Goal: Transaction & Acquisition: Purchase product/service

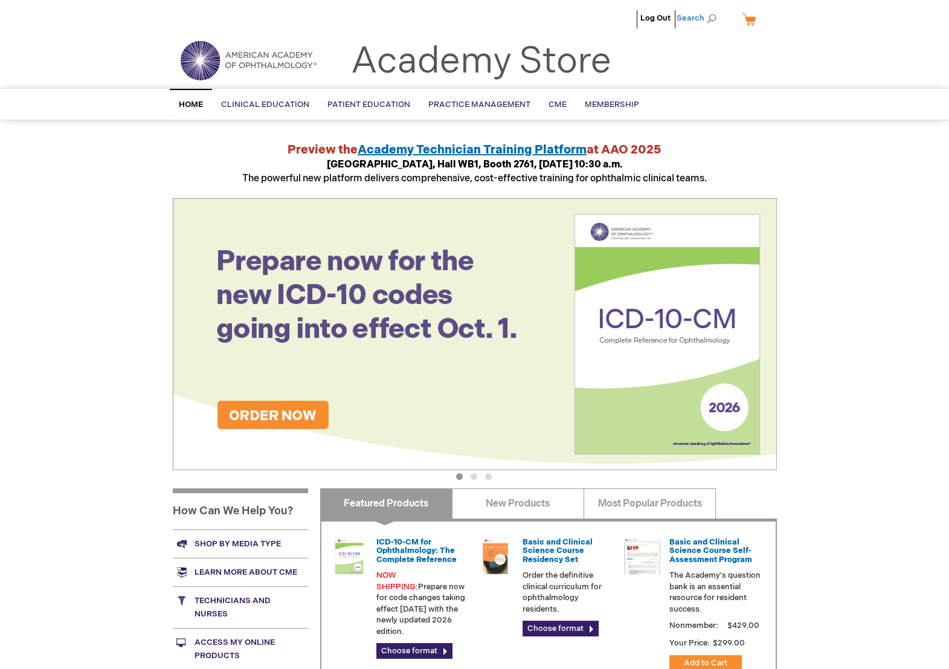
click at [713, 18] on span "Search" at bounding box center [700, 18] width 46 height 24
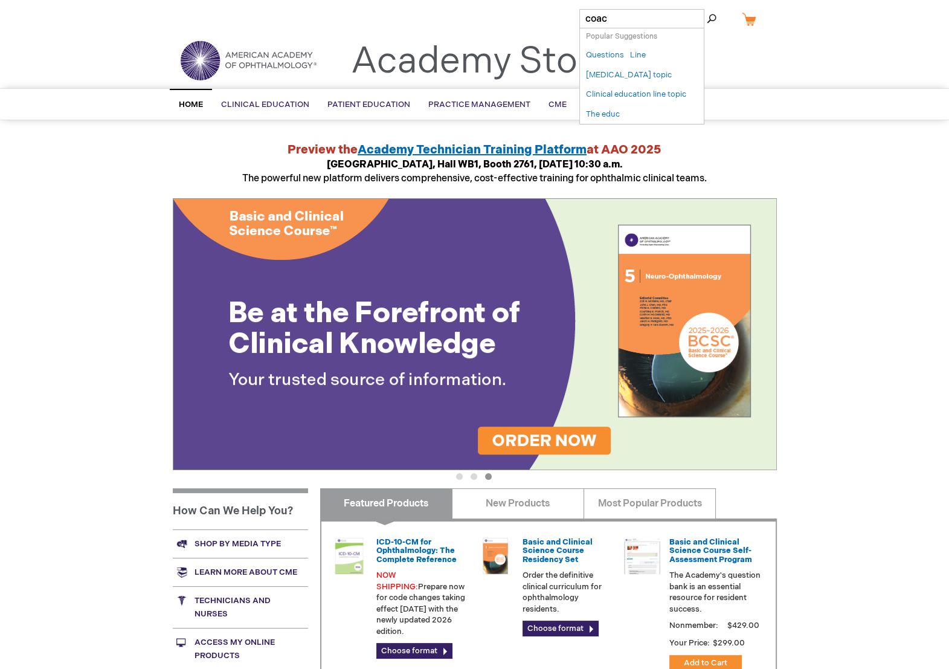
type input "coach"
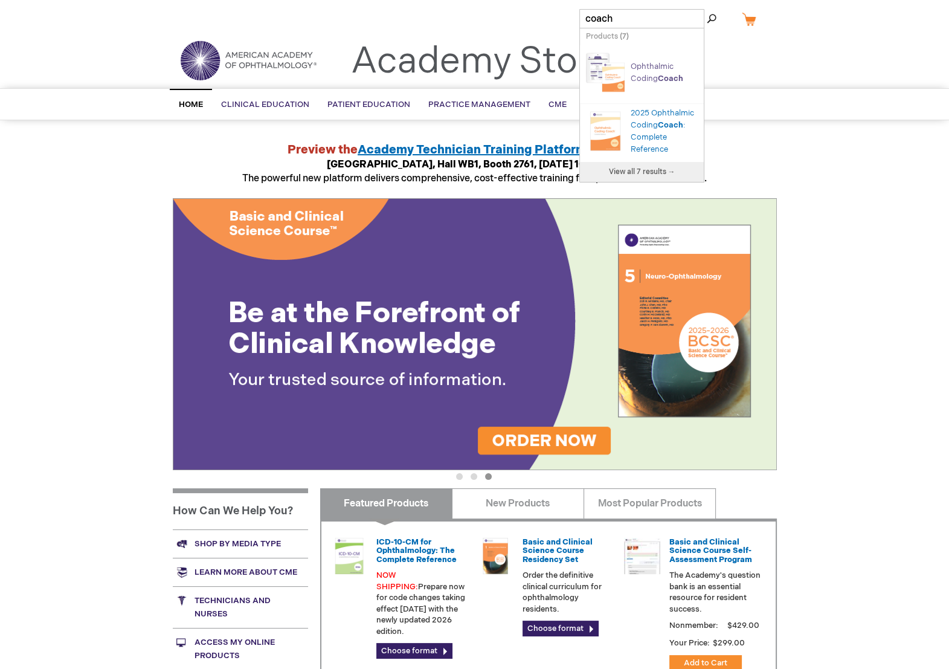
click at [670, 74] on span "Coach" at bounding box center [670, 79] width 25 height 10
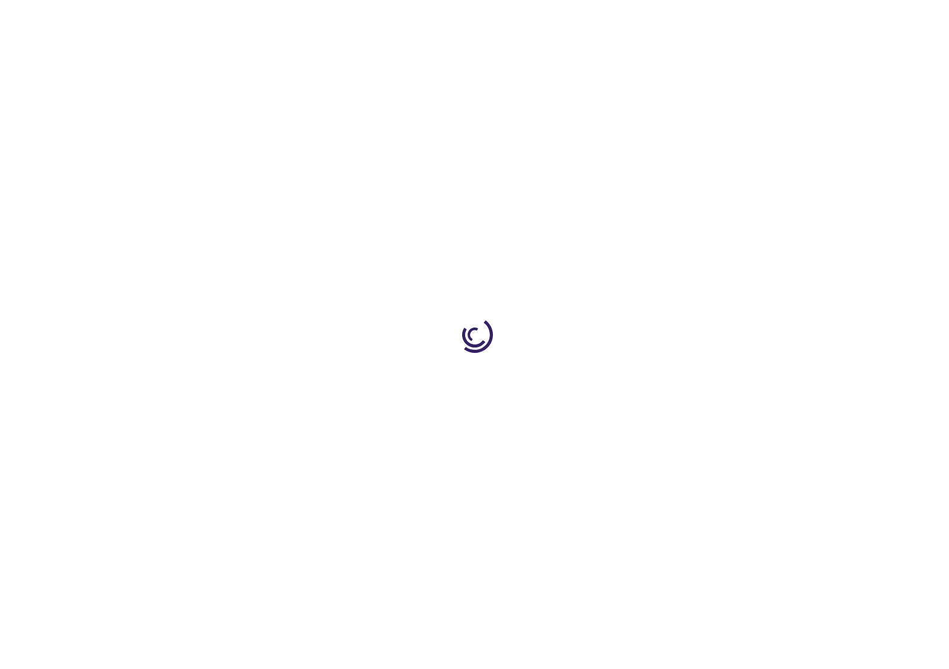
type input "0"
